Goal: Participate in discussion

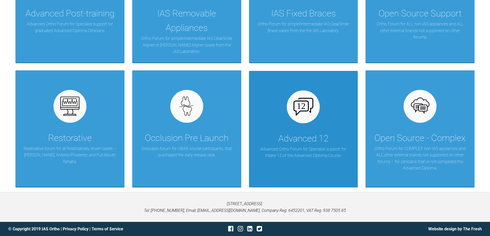
click at [296, 149] on p "Advanced Ortho Forum for Specialist support for Intake 12 of the Advanced Diplo…" at bounding box center [304, 152] width 94 height 13
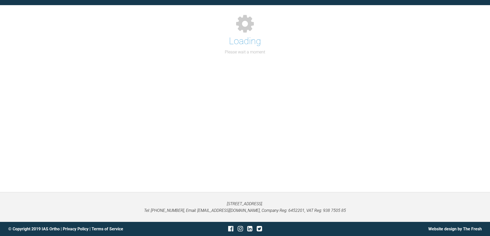
click at [296, 149] on div "Support Forum Back to Home Go to case Loading Please wait a moment" at bounding box center [245, 86] width 490 height 212
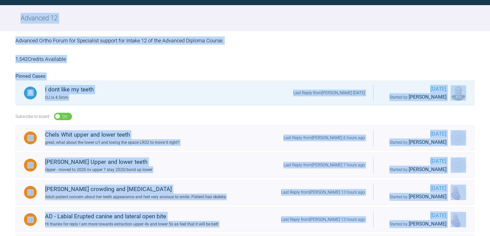
scroll to position [171, 0]
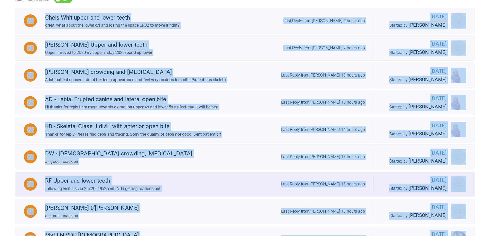
click at [216, 175] on link "RF Upper and lower teeth following visit - is via 20x20- 19x25 niti NiTi gettin…" at bounding box center [244, 184] width 459 height 25
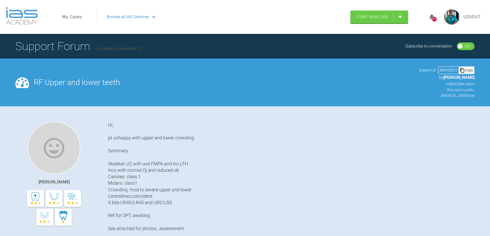
click at [45, 13] on header "My Cases Logout Browse all IAS Services Start New Case 5274 Logout" at bounding box center [245, 17] width 490 height 34
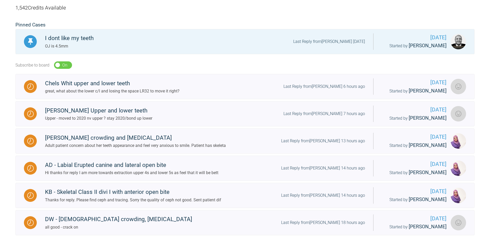
scroll to position [79, 0]
